Goal: Navigation & Orientation: Find specific page/section

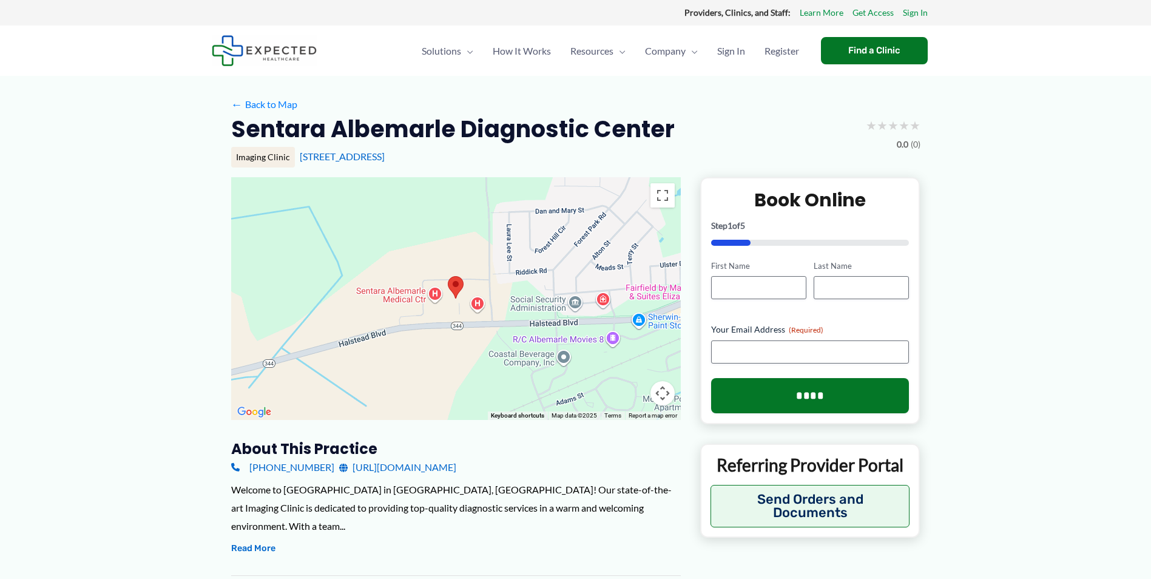
click at [478, 314] on div at bounding box center [456, 298] width 450 height 243
click at [661, 197] on button "Toggle fullscreen view" at bounding box center [663, 195] width 24 height 24
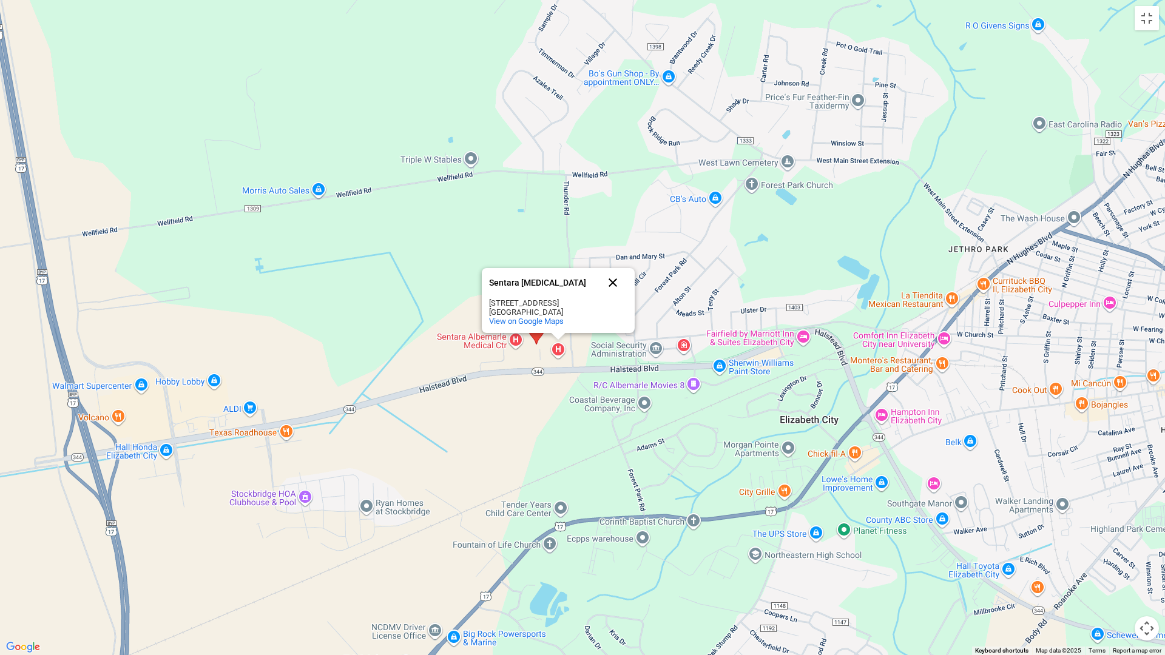
click at [614, 282] on button "Close" at bounding box center [612, 282] width 29 height 29
click at [537, 330] on img at bounding box center [537, 333] width 16 height 22
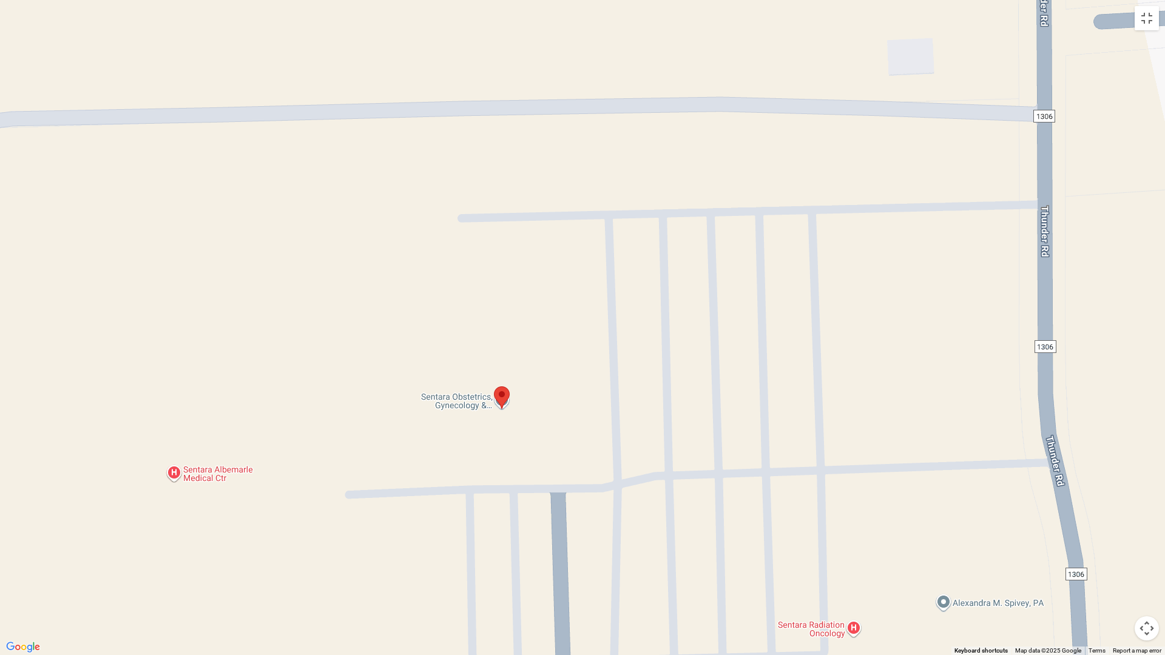
drag, startPoint x: 533, startPoint y: 448, endPoint x: 499, endPoint y: 259, distance: 192.5
click at [502, 269] on div at bounding box center [582, 327] width 1165 height 655
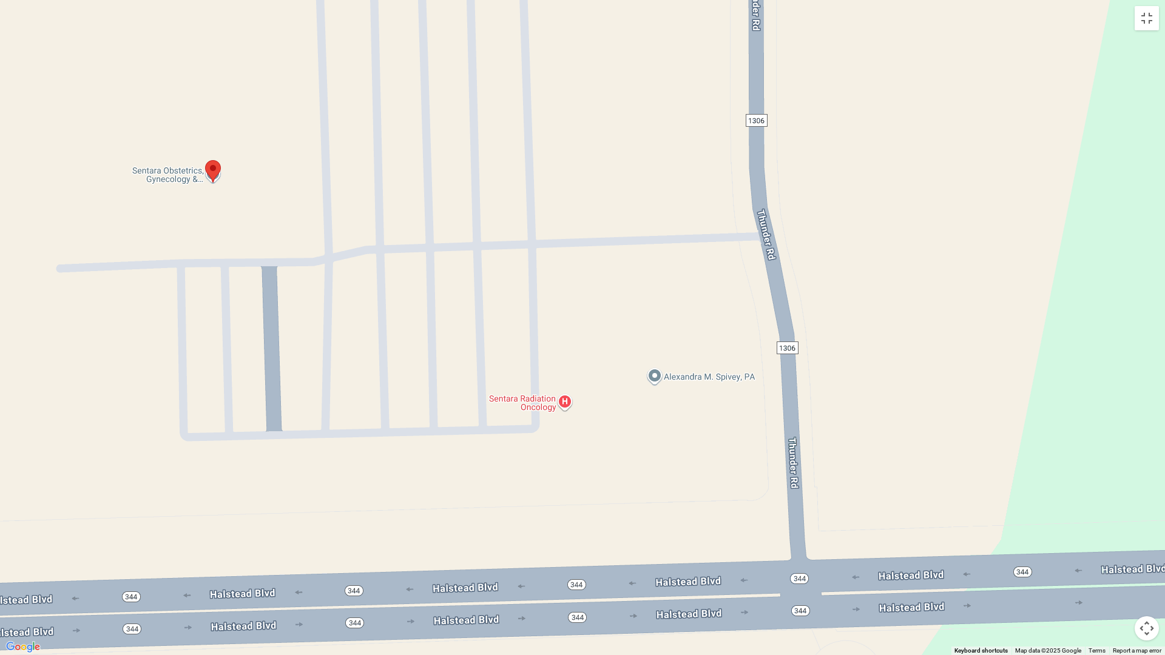
drag, startPoint x: 408, startPoint y: 446, endPoint x: 603, endPoint y: 434, distance: 195.8
click at [603, 434] on div at bounding box center [582, 327] width 1165 height 655
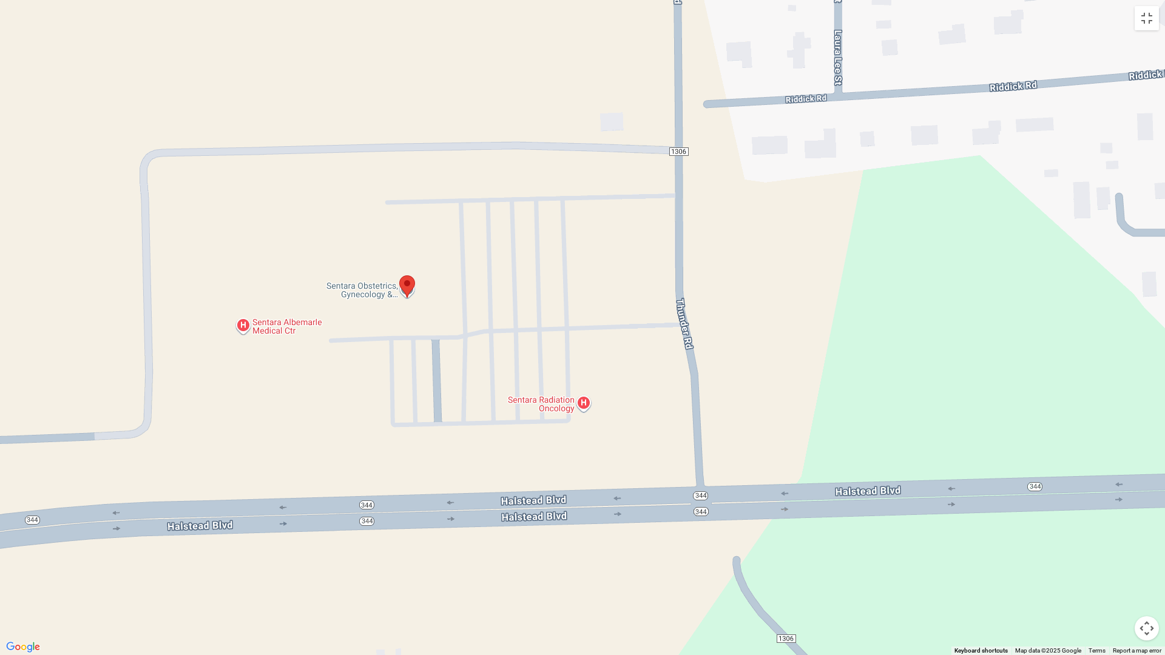
drag, startPoint x: 248, startPoint y: 306, endPoint x: 346, endPoint y: 384, distance: 125.8
click at [346, 384] on div at bounding box center [582, 327] width 1165 height 655
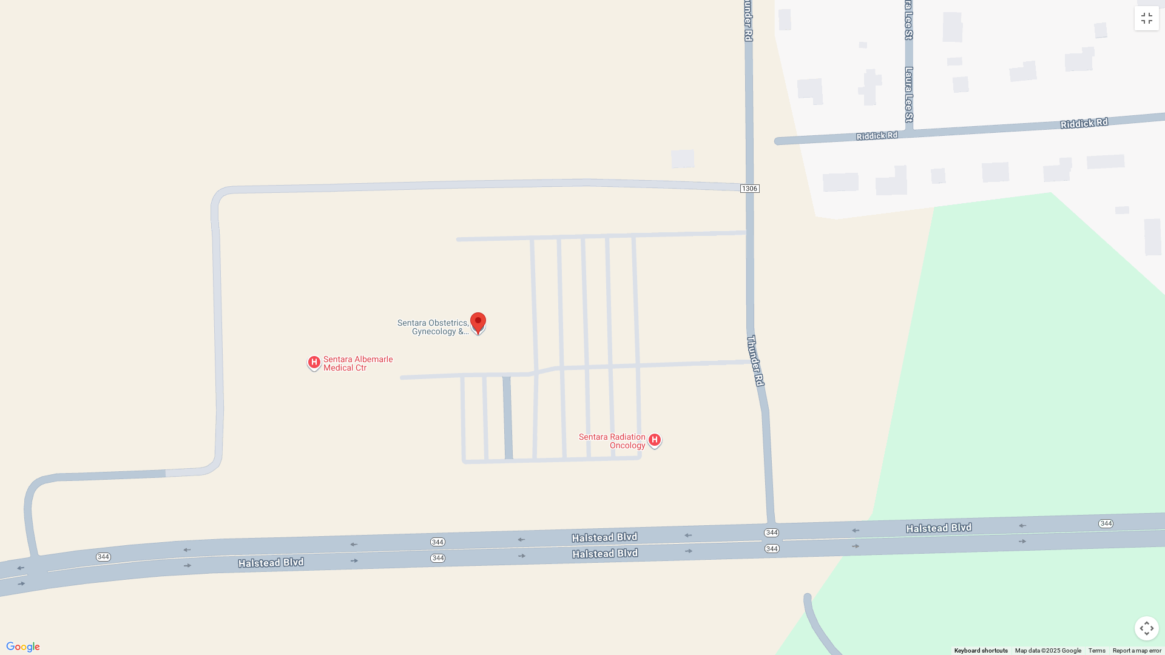
click at [336, 365] on div at bounding box center [582, 327] width 1165 height 655
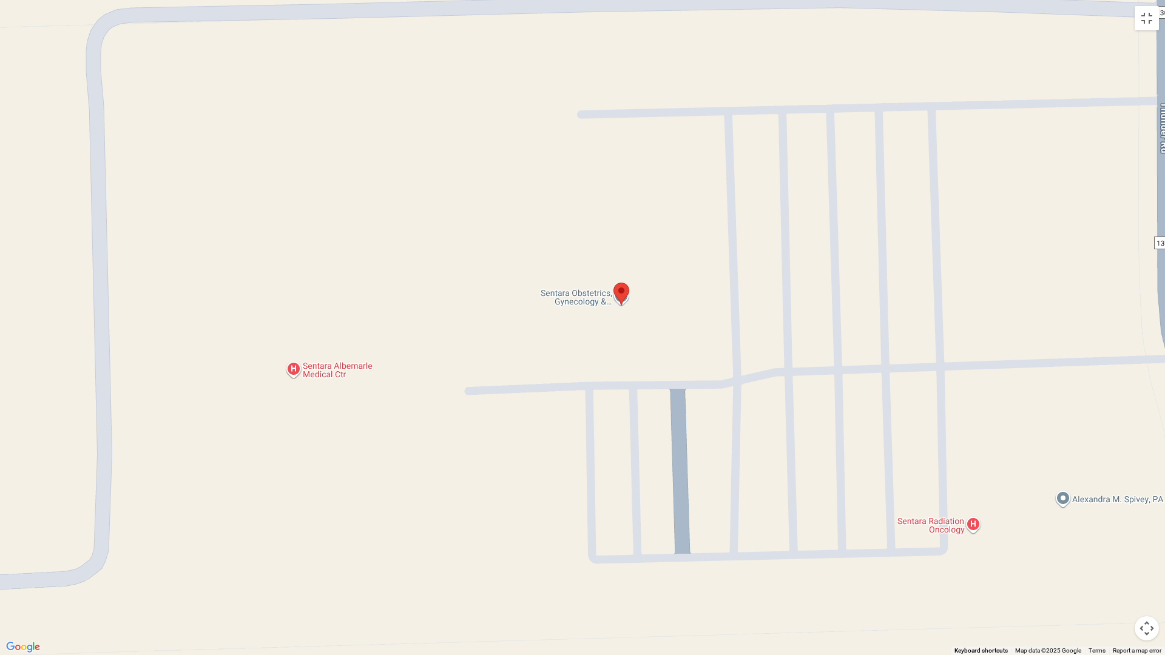
click at [304, 367] on div at bounding box center [582, 327] width 1165 height 655
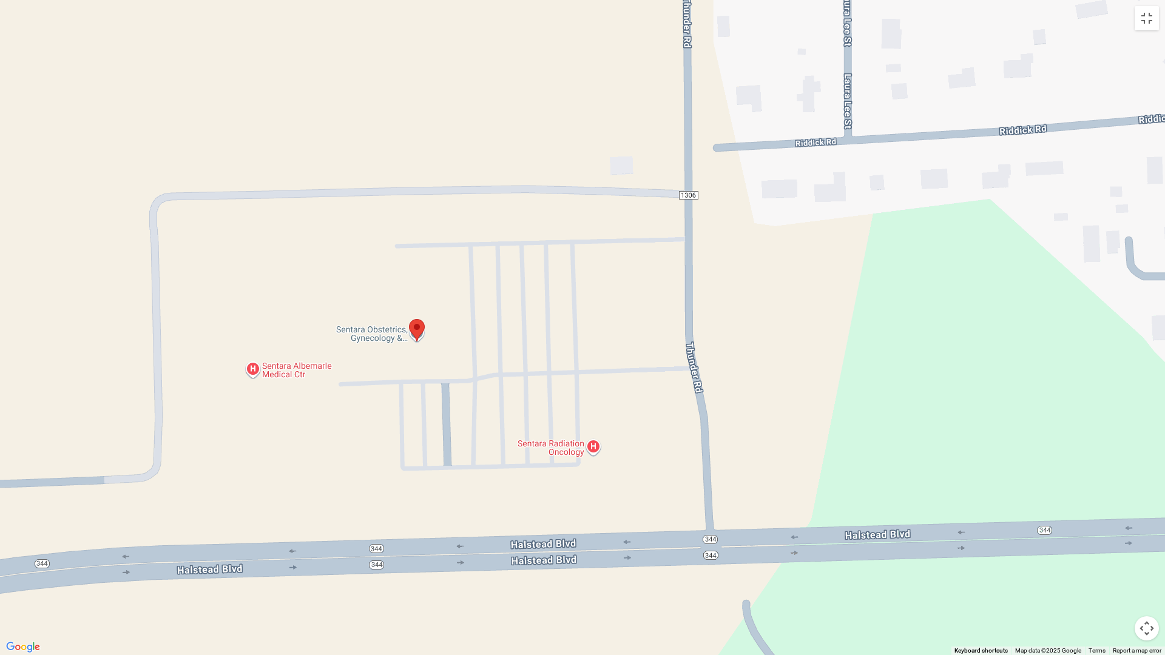
drag, startPoint x: 440, startPoint y: 416, endPoint x: 350, endPoint y: 399, distance: 91.4
click at [351, 400] on div at bounding box center [582, 327] width 1165 height 655
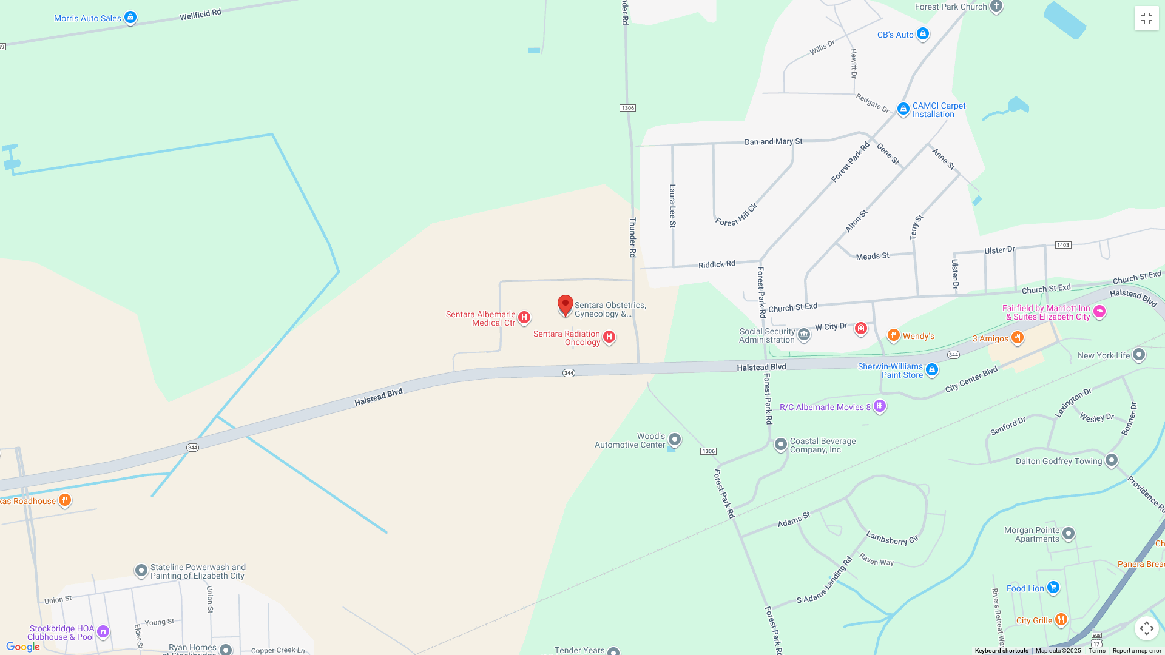
drag, startPoint x: 747, startPoint y: 493, endPoint x: 691, endPoint y: 327, distance: 175.4
click at [691, 327] on div at bounding box center [582, 327] width 1165 height 655
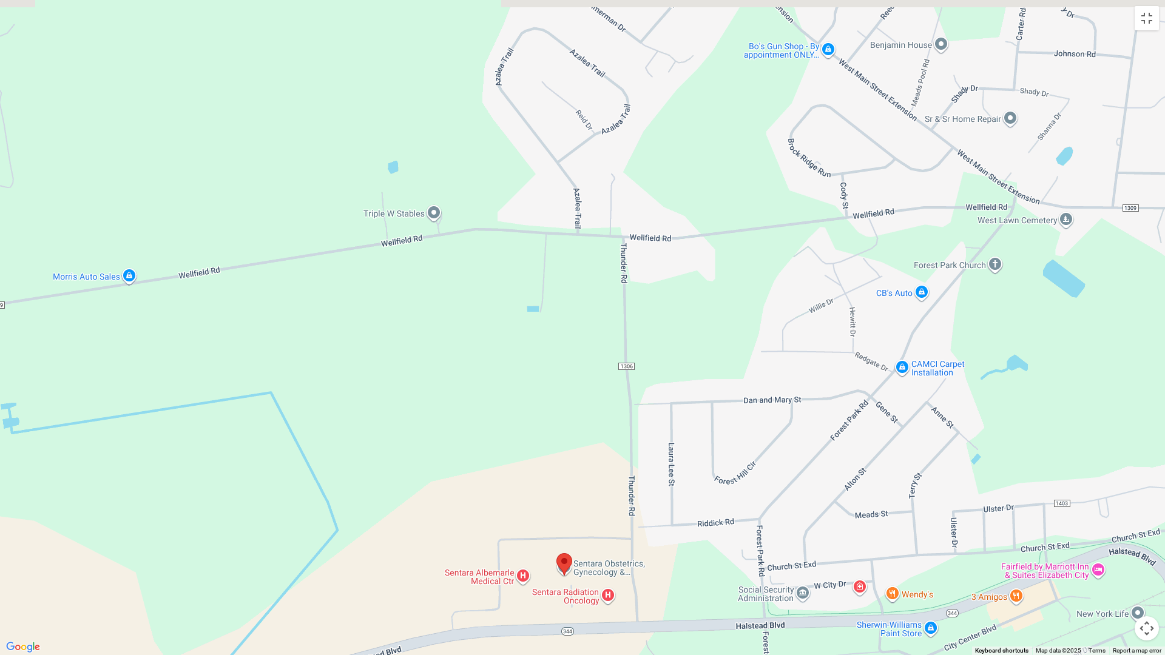
drag, startPoint x: 669, startPoint y: 299, endPoint x: 677, endPoint y: 581, distance: 281.7
click at [677, 578] on div at bounding box center [582, 327] width 1165 height 655
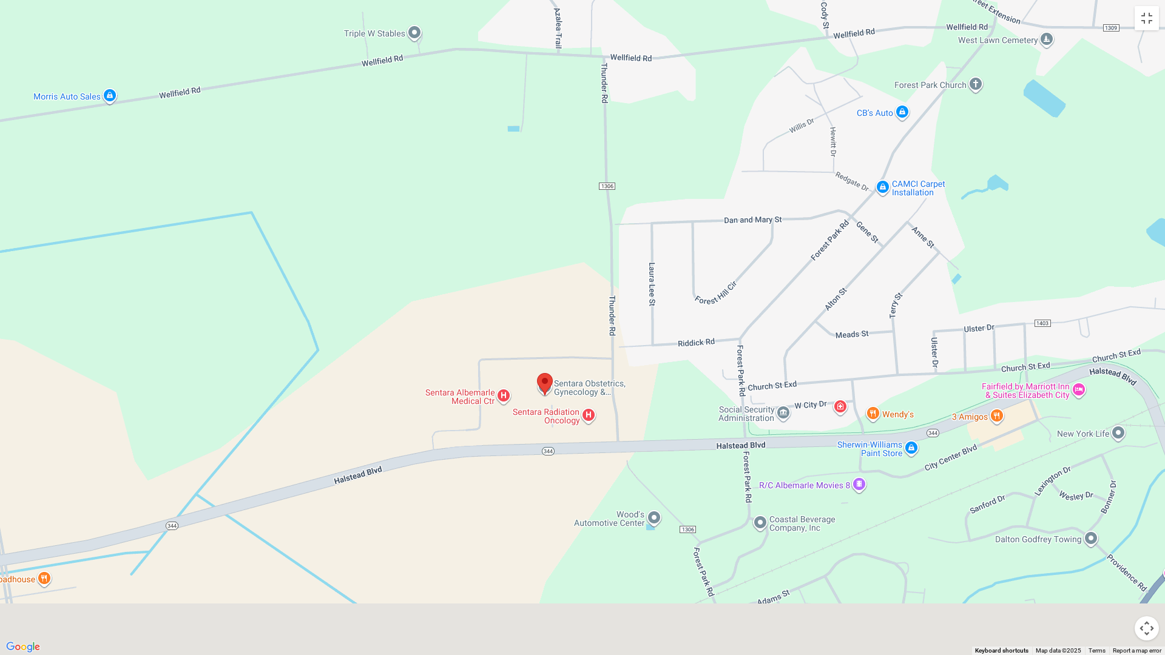
drag, startPoint x: 570, startPoint y: 481, endPoint x: 541, endPoint y: 249, distance: 233.1
click at [541, 250] on div at bounding box center [582, 327] width 1165 height 655
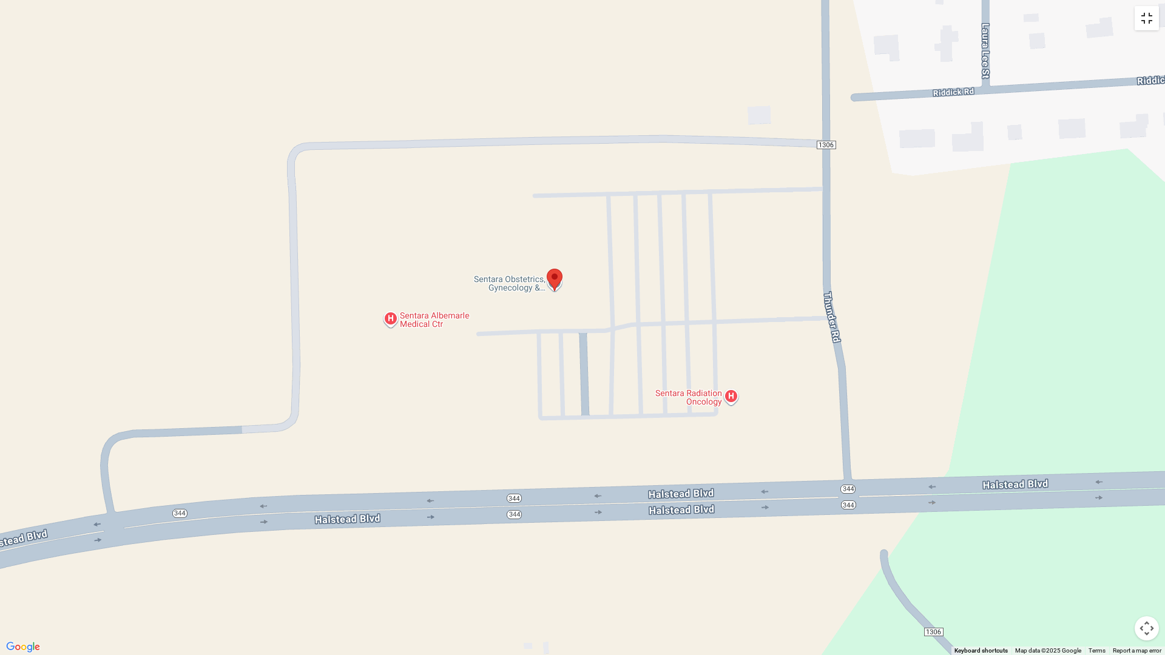
click at [1149, 22] on button "Toggle fullscreen view" at bounding box center [1147, 18] width 24 height 24
